Goal: Task Accomplishment & Management: Use online tool/utility

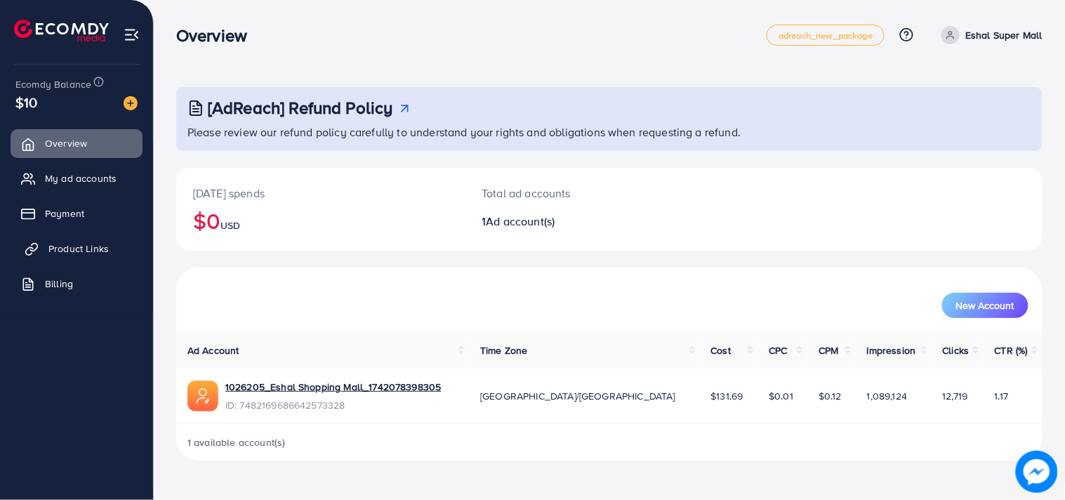
click at [53, 242] on span "Product Links" at bounding box center [78, 249] width 60 height 14
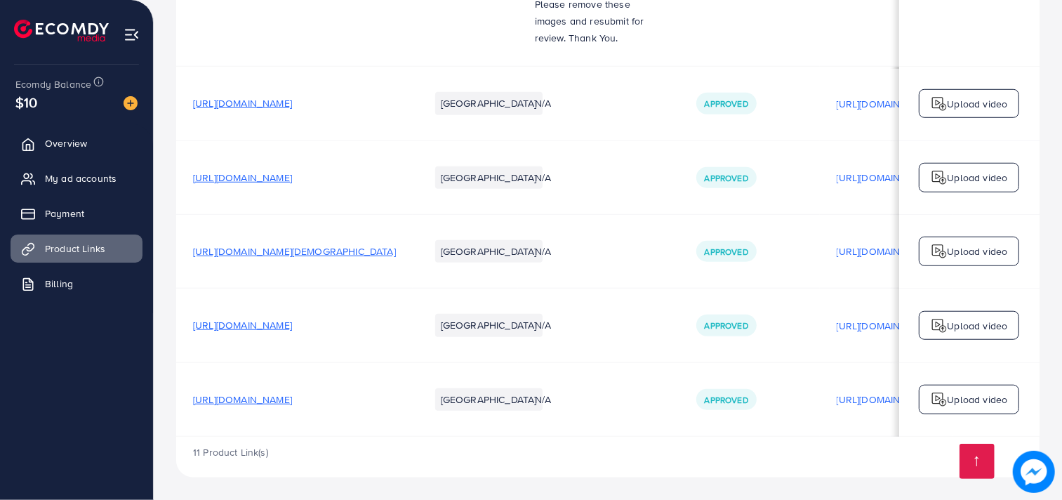
scroll to position [0, 249]
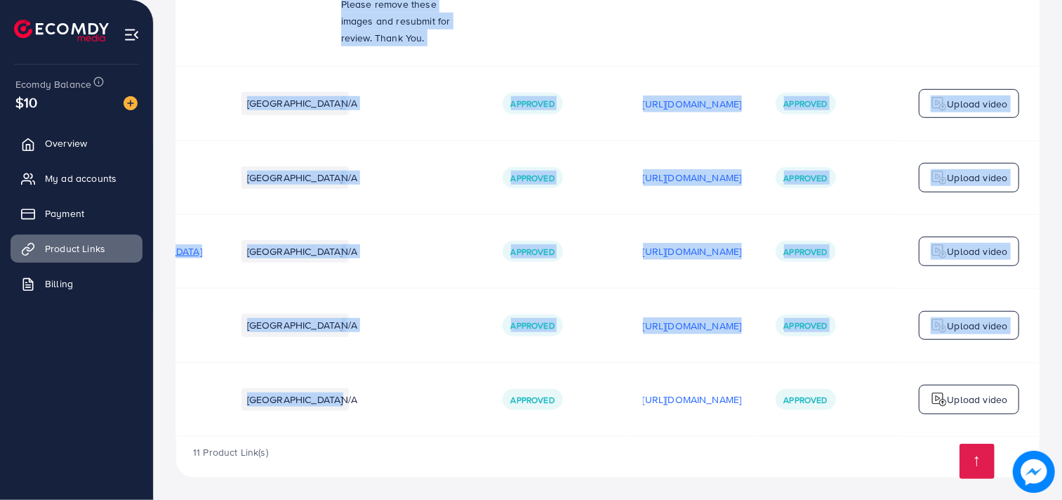
drag, startPoint x: 275, startPoint y: 431, endPoint x: 253, endPoint y: 435, distance: 22.2
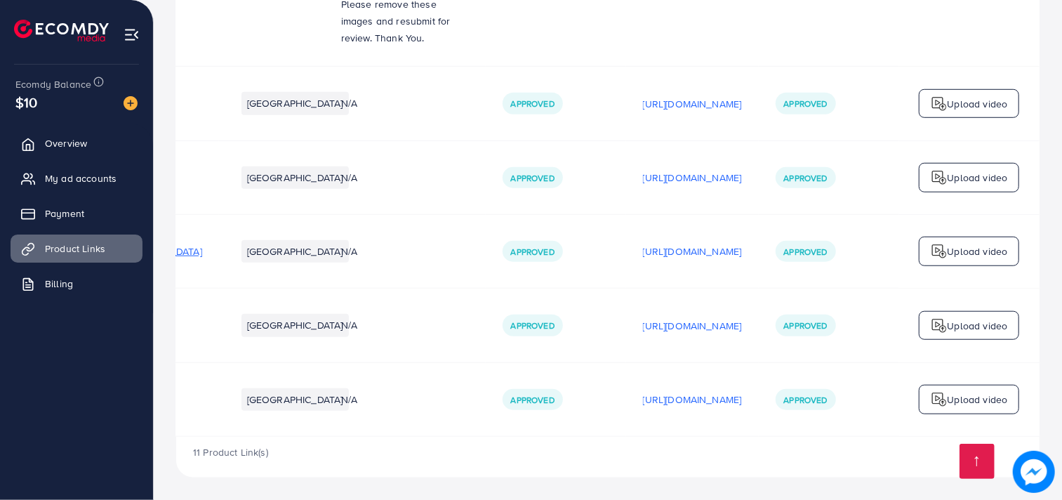
click at [123, 402] on ul "Overview My ad accounts Payment Product Links Billing" at bounding box center [76, 276] width 153 height 304
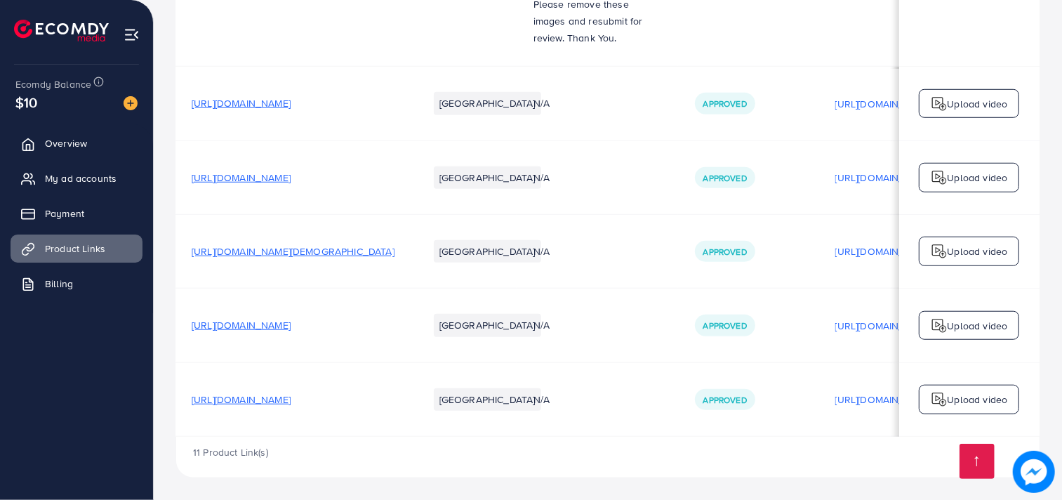
scroll to position [0, 0]
click at [263, 397] on span "[URL][DOMAIN_NAME]" at bounding box center [242, 400] width 99 height 14
drag, startPoint x: 881, startPoint y: 433, endPoint x: 840, endPoint y: 439, distance: 41.9
click at [841, 454] on div "11 Product Link(s)" at bounding box center [608, 457] width 864 height 41
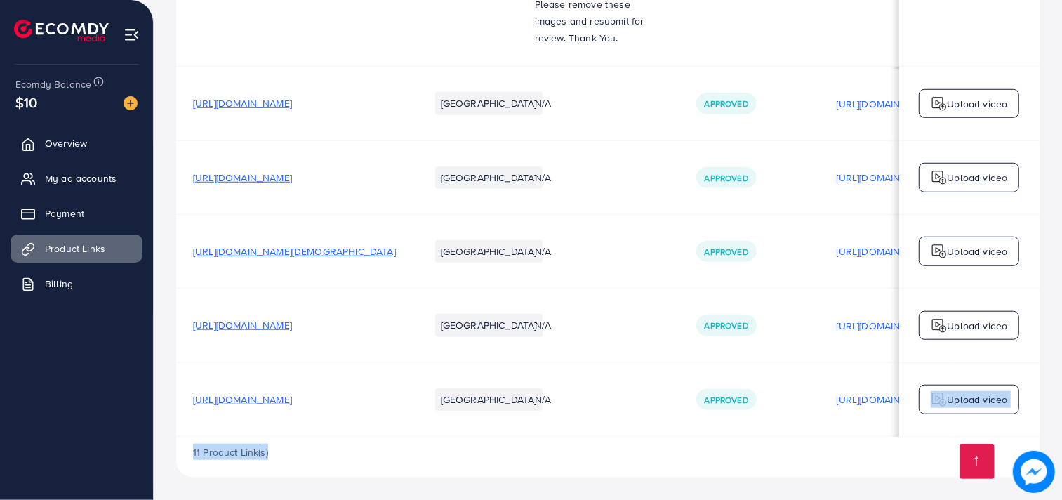
click at [841, 454] on div "11 Product Link(s)" at bounding box center [608, 457] width 864 height 41
drag, startPoint x: 827, startPoint y: 432, endPoint x: 803, endPoint y: 454, distance: 33.3
click at [803, 454] on div "11 Product Link(s)" at bounding box center [608, 457] width 864 height 41
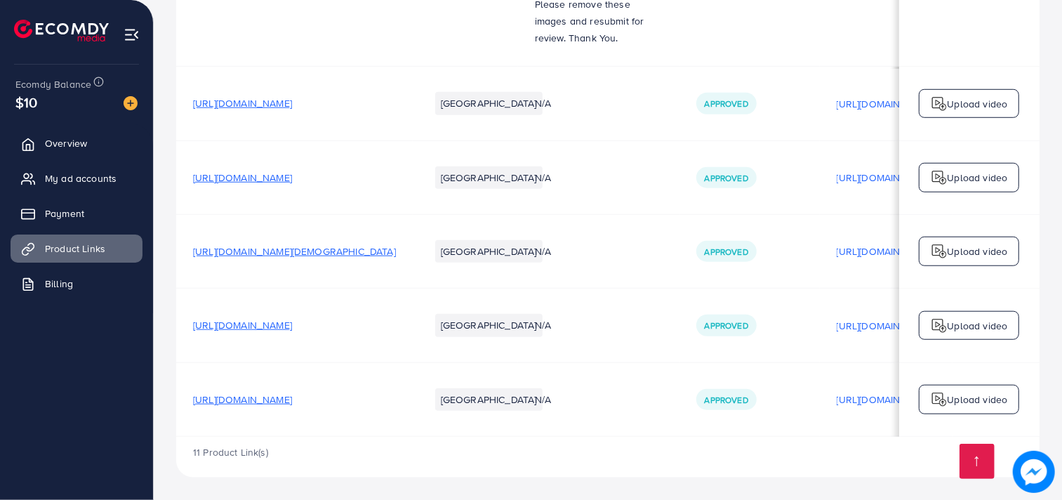
click at [948, 434] on td "Upload video" at bounding box center [970, 399] width 140 height 74
click at [95, 426] on ul "Overview My ad accounts Payment Product Links Billing" at bounding box center [76, 276] width 153 height 304
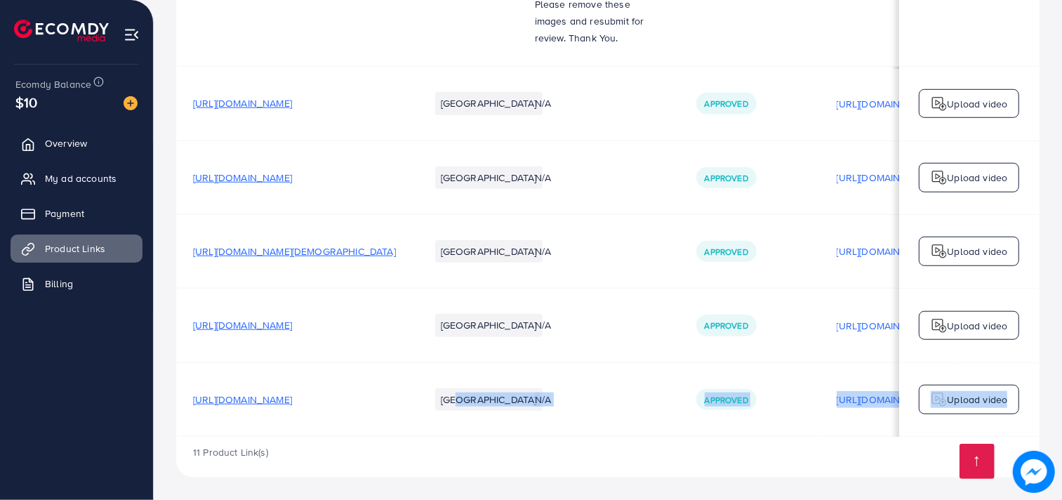
scroll to position [791, 0]
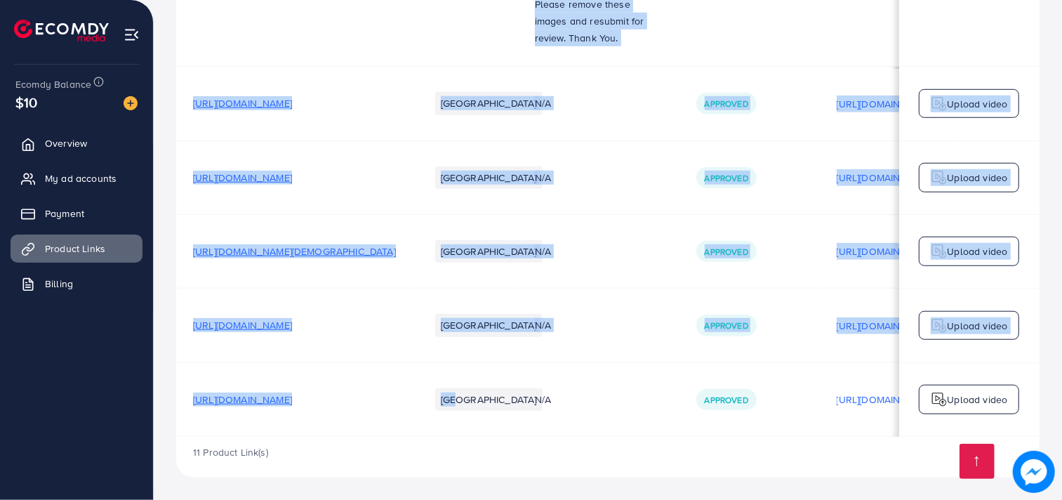
drag, startPoint x: 462, startPoint y: 433, endPoint x: 82, endPoint y: 440, distance: 379.9
click at [82, 440] on div "Ecomdy Balance $10 Overview My ad accounts Payment Product Links Billing" at bounding box center [77, 250] width 154 height 500
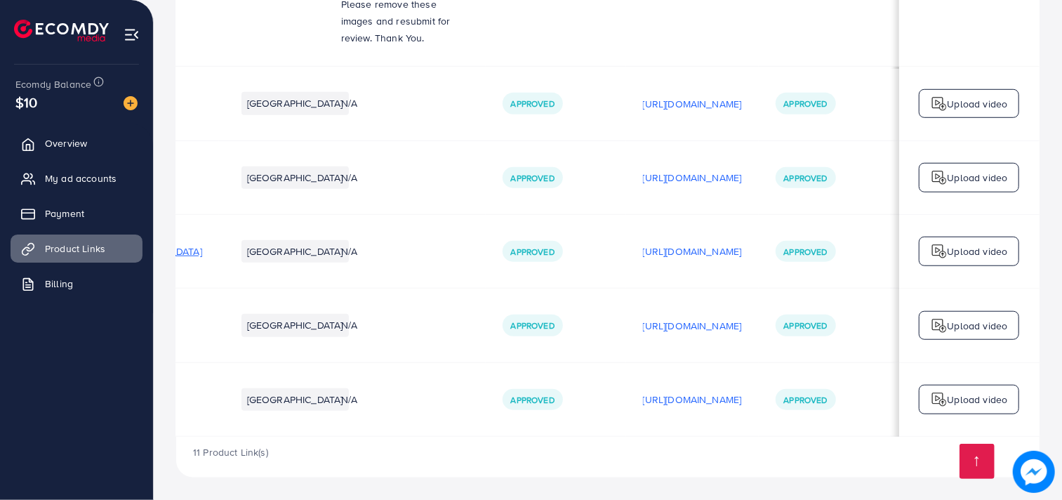
scroll to position [0, 0]
